Goal: Task Accomplishment & Management: Complete application form

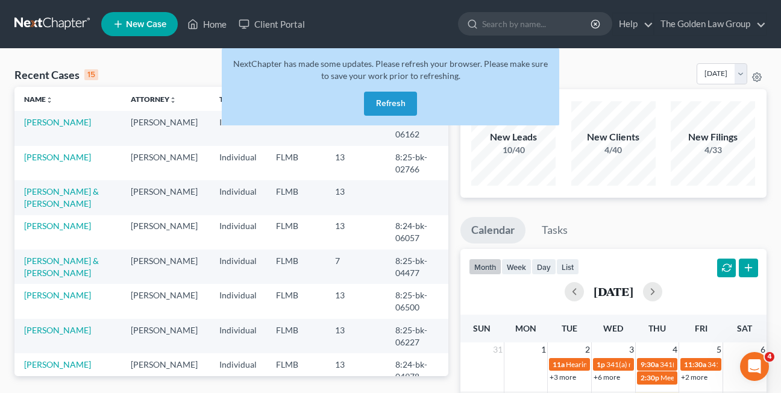
click at [385, 101] on button "Refresh" at bounding box center [390, 104] width 53 height 24
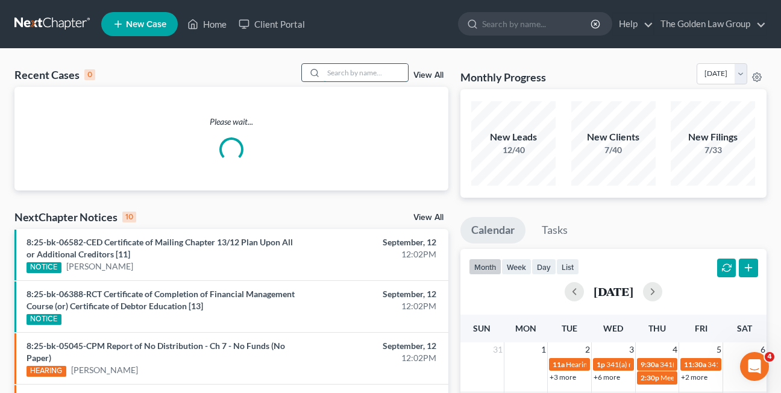
click at [345, 76] on input "search" at bounding box center [366, 72] width 84 height 17
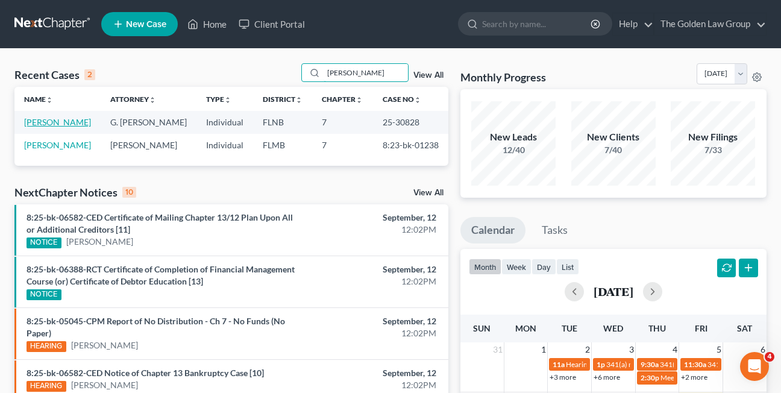
type input "[PERSON_NAME]"
click at [81, 125] on link "[PERSON_NAME]" at bounding box center [57, 122] width 67 height 10
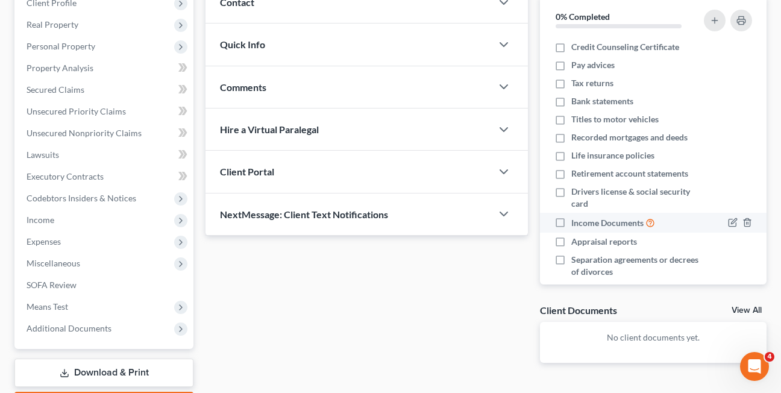
scroll to position [188, 0]
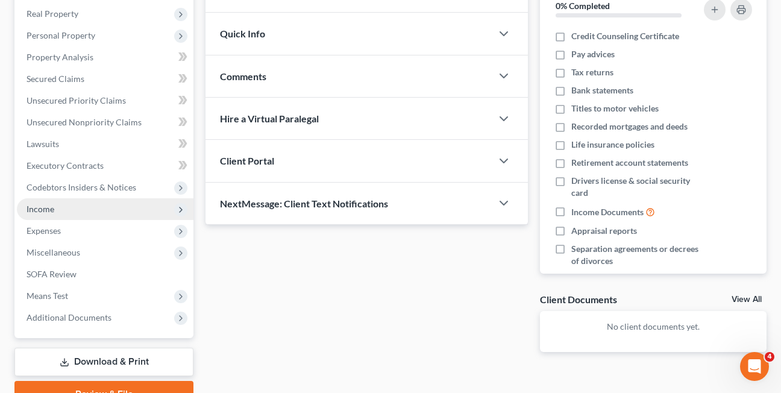
click at [30, 211] on span "Income" at bounding box center [41, 209] width 28 height 10
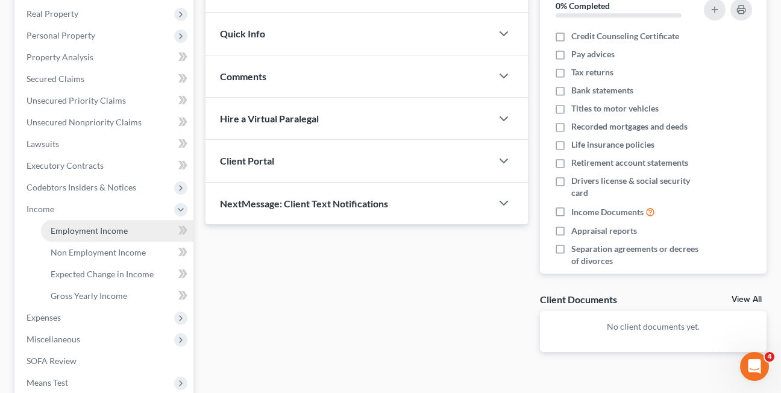
click at [58, 235] on span "Employment Income" at bounding box center [89, 230] width 77 height 10
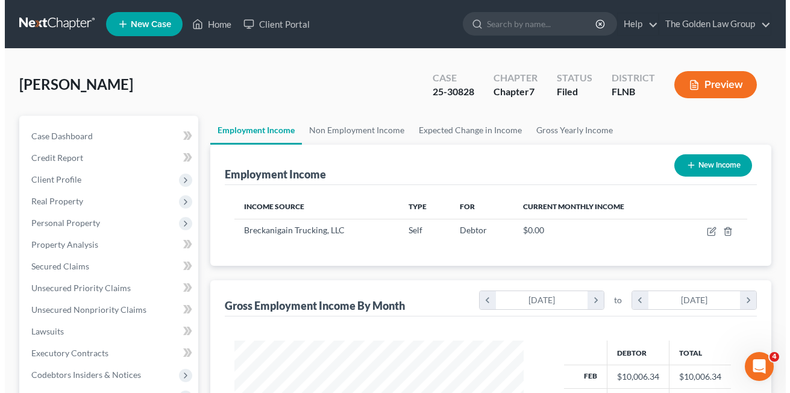
scroll to position [216, 314]
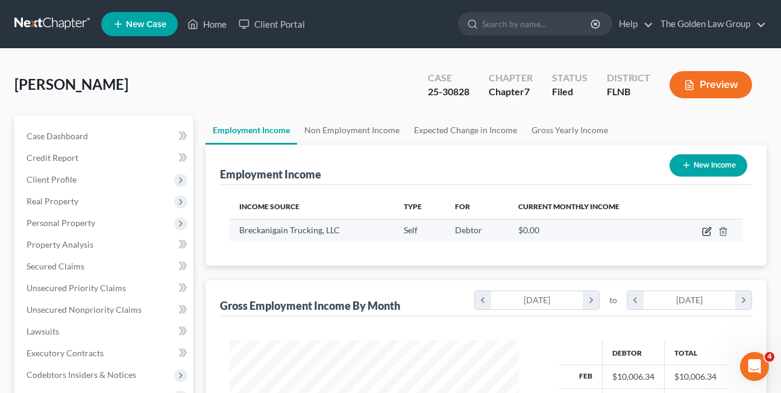
click at [704, 229] on icon "button" at bounding box center [706, 232] width 7 height 7
select select "1"
select select "9"
select select "0"
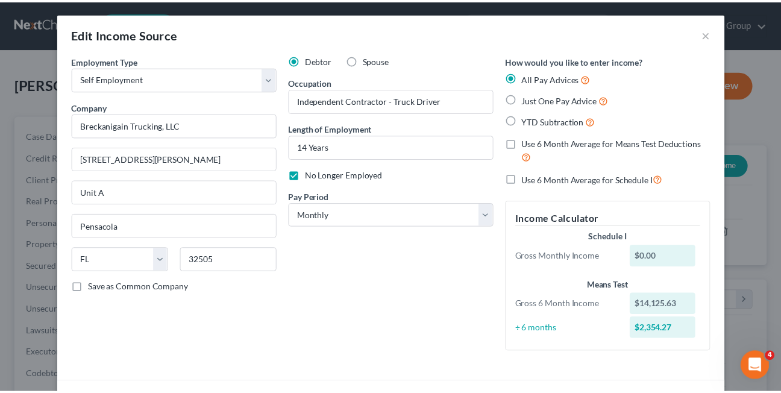
scroll to position [0, 0]
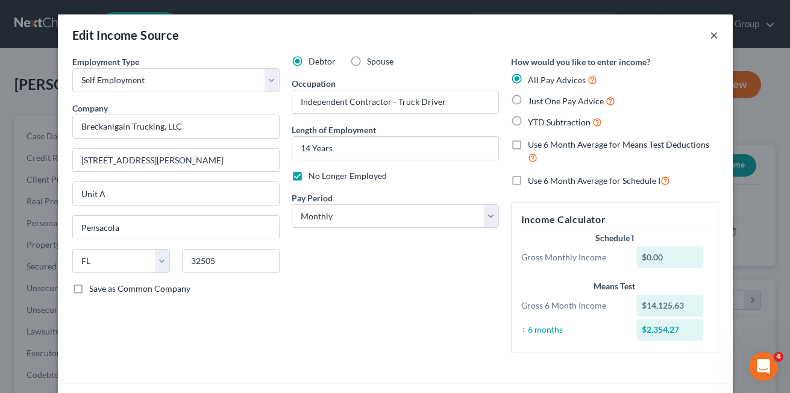
click at [710, 34] on button "×" at bounding box center [714, 35] width 8 height 14
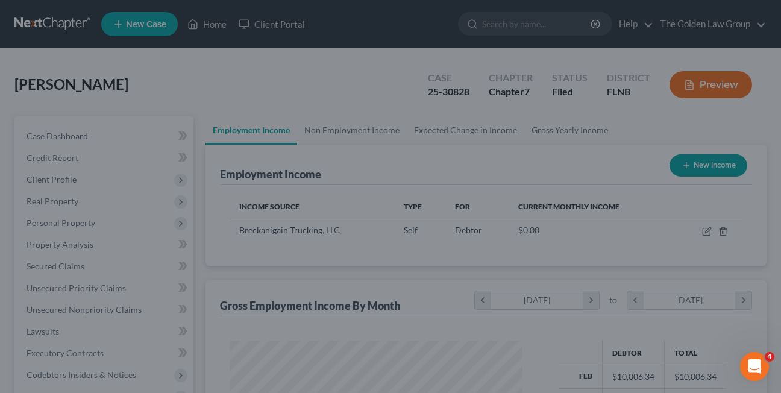
scroll to position [602712, 602615]
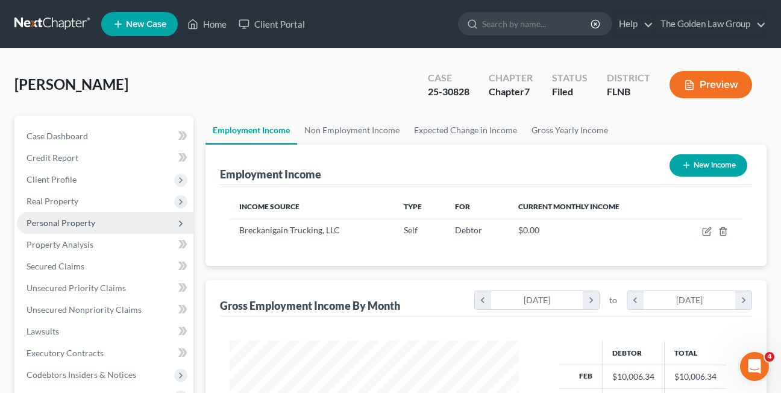
click at [50, 219] on span "Personal Property" at bounding box center [61, 223] width 69 height 10
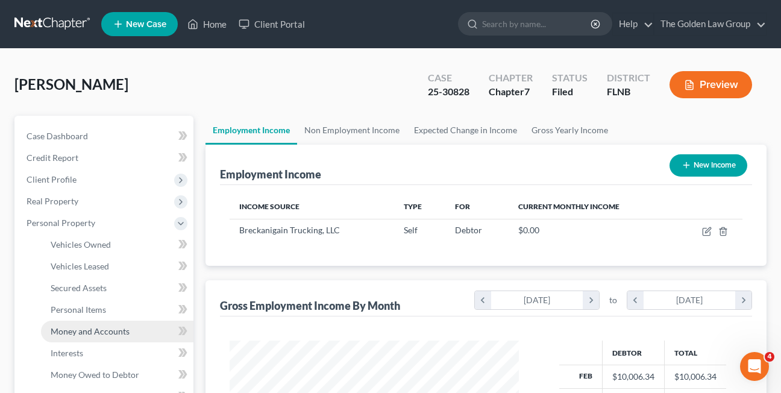
click at [78, 336] on span "Money and Accounts" at bounding box center [90, 331] width 79 height 10
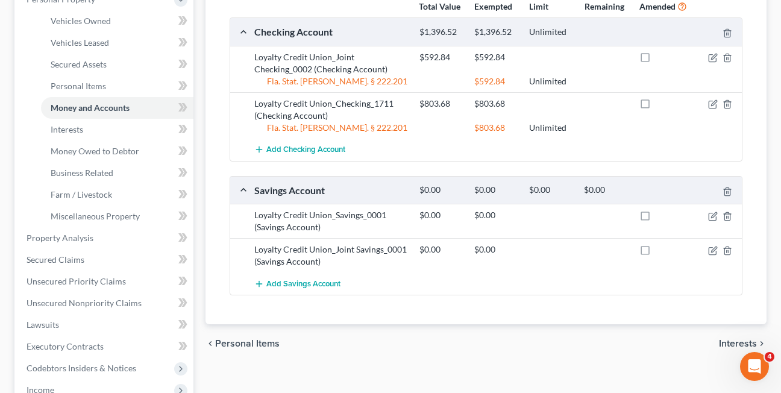
scroll to position [233, 0]
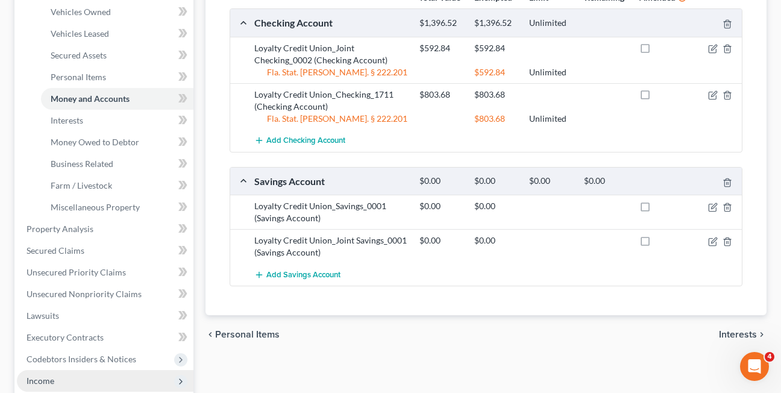
click at [43, 383] on span "Income" at bounding box center [41, 381] width 28 height 10
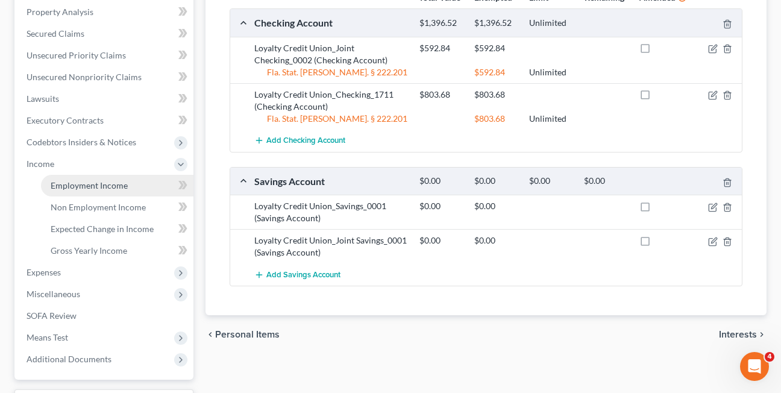
click at [74, 184] on span "Employment Income" at bounding box center [89, 185] width 77 height 10
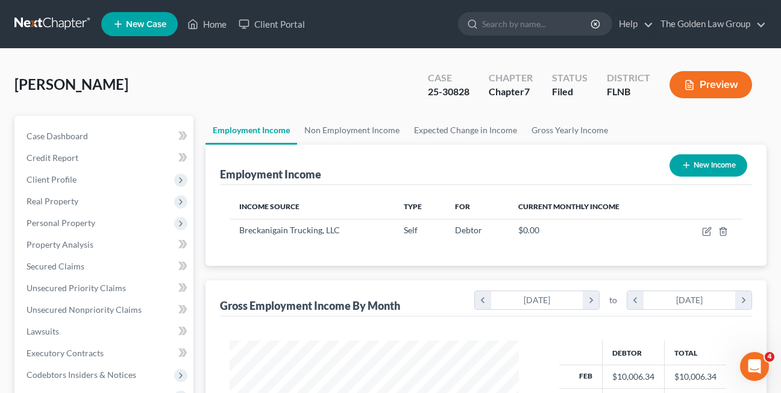
scroll to position [216, 314]
click at [349, 127] on link "Non Employment Income" at bounding box center [352, 130] width 110 height 29
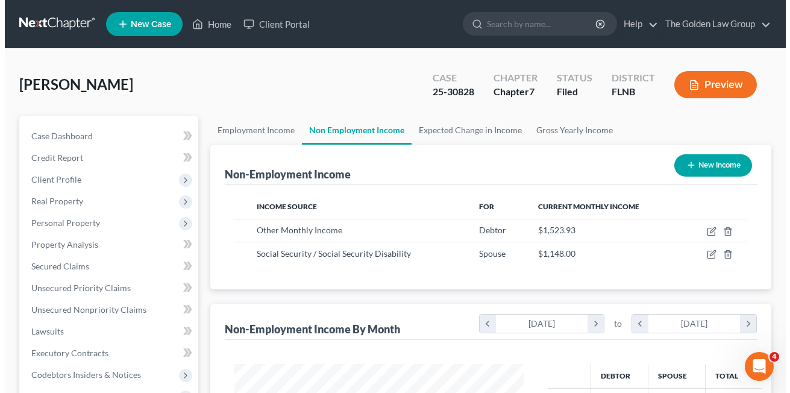
scroll to position [216, 314]
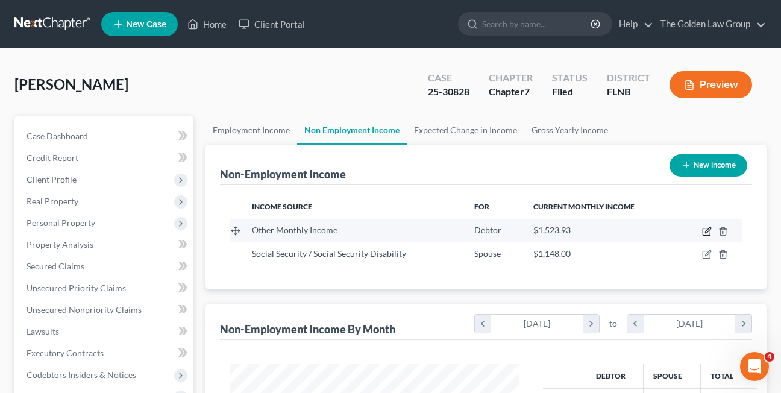
click at [704, 230] on icon "button" at bounding box center [706, 232] width 7 height 7
select select "13"
select select "0"
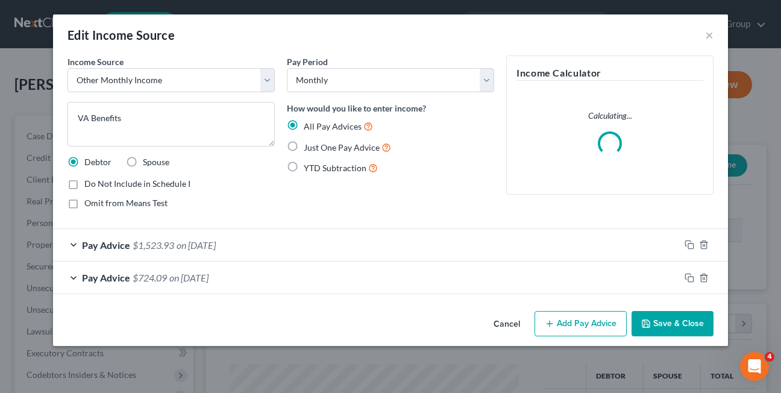
scroll to position [216, 318]
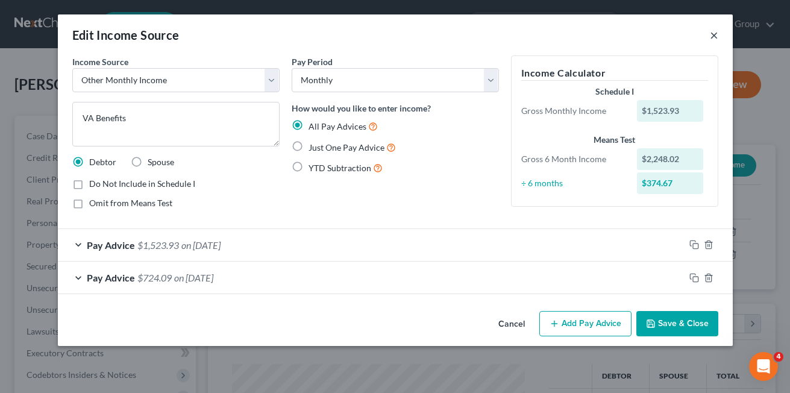
click at [715, 36] on button "×" at bounding box center [714, 35] width 8 height 14
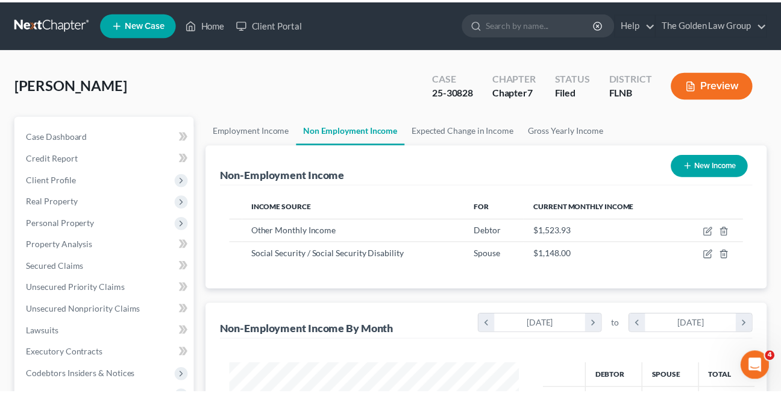
scroll to position [602712, 602615]
